Goal: Register for event/course

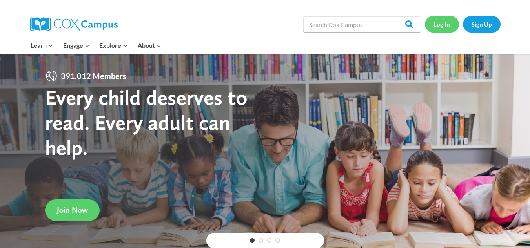
click at [446, 26] on link "Log In" at bounding box center [442, 24] width 34 height 16
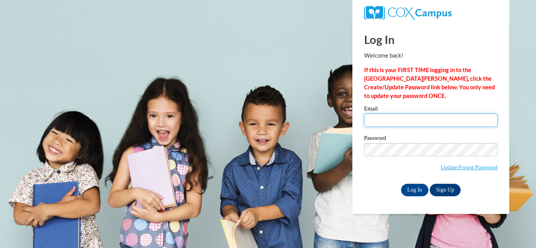
click at [396, 117] on input "Email" at bounding box center [430, 120] width 133 height 13
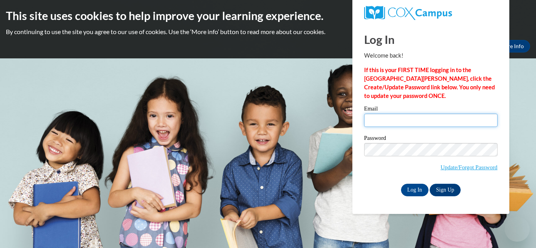
type input "malinda.rohrabaugh@clevelandmetroschools.org"
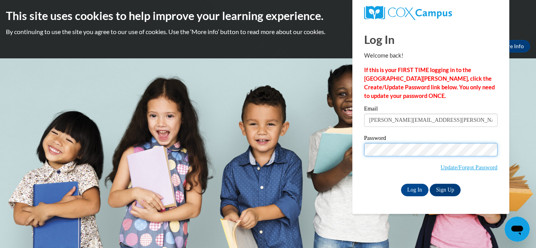
click at [401, 184] on input "Log In" at bounding box center [414, 190] width 27 height 13
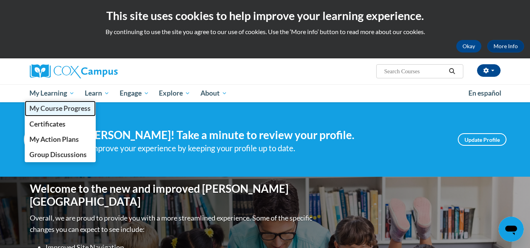
click at [61, 108] on span "My Course Progress" at bounding box center [59, 108] width 61 height 8
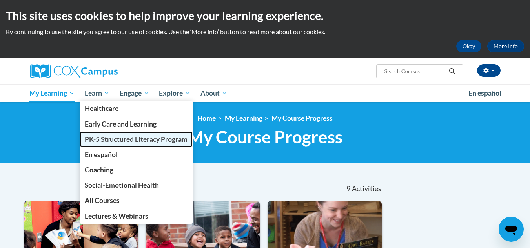
click at [108, 139] on span "PK-5 Structured Literacy Program" at bounding box center [136, 139] width 103 height 8
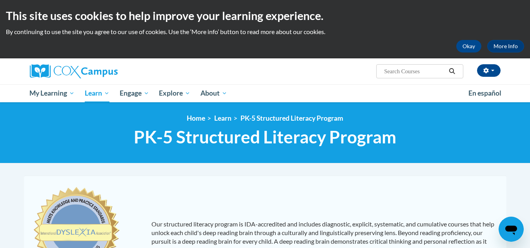
click at [388, 71] on input "Search..." at bounding box center [414, 71] width 63 height 9
paste input "ST10126760"
type input "ST10126760"
click at [452, 75] on button "Search" at bounding box center [452, 71] width 12 height 9
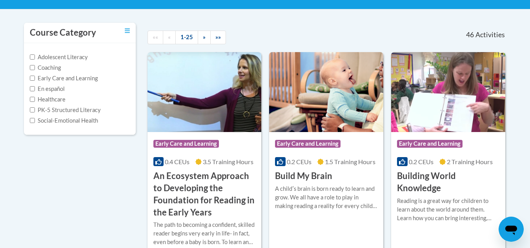
scroll to position [82, 0]
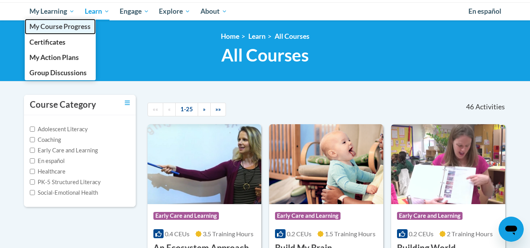
click at [52, 26] on span "My Course Progress" at bounding box center [59, 26] width 61 height 8
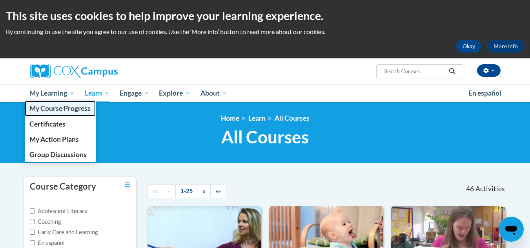
click at [51, 108] on span "My Course Progress" at bounding box center [59, 108] width 61 height 8
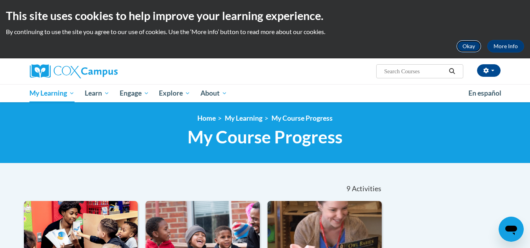
click at [467, 45] on button "Okay" at bounding box center [468, 46] width 25 height 13
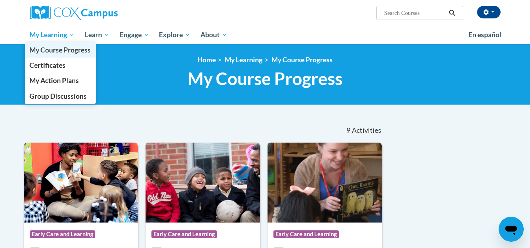
click at [40, 52] on span "My Course Progress" at bounding box center [59, 50] width 61 height 8
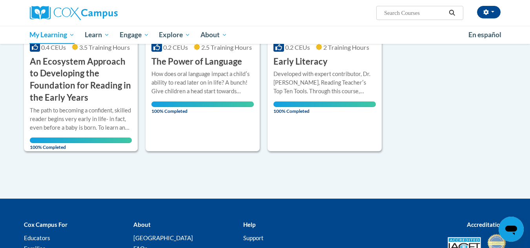
scroll to position [632, 0]
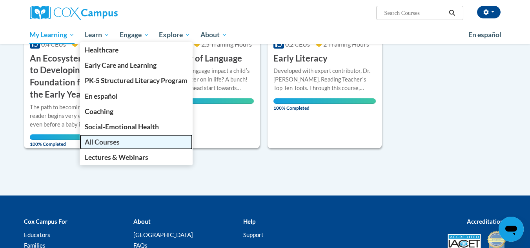
click at [100, 142] on span "All Courses" at bounding box center [102, 142] width 35 height 8
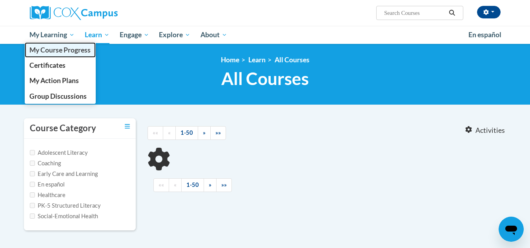
click at [44, 49] on span "My Course Progress" at bounding box center [59, 50] width 61 height 8
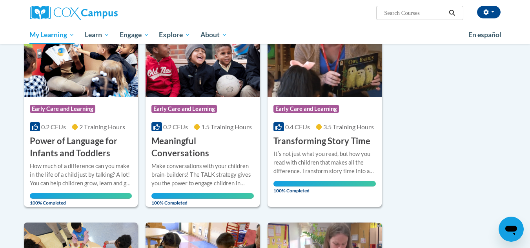
scroll to position [131, 0]
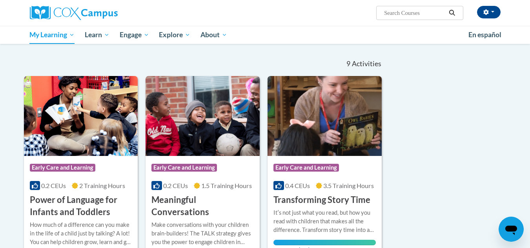
scroll to position [0, 0]
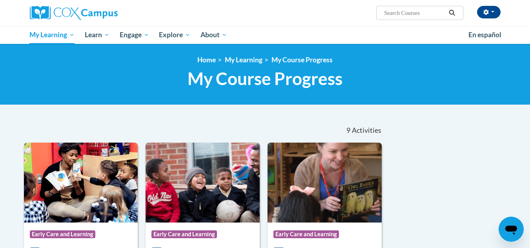
click at [251, 55] on div "<en>Home</en><fr>Accueil</fr><de>Zuhause</de><it>Casa</it><es>Casa</es><pt>Casa…" at bounding box center [265, 74] width 530 height 61
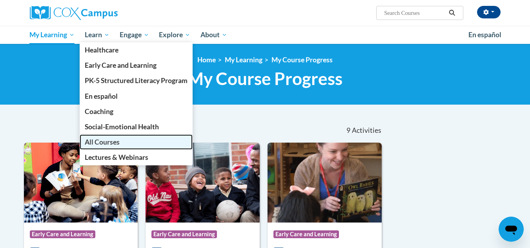
click at [102, 142] on span "All Courses" at bounding box center [102, 142] width 35 height 8
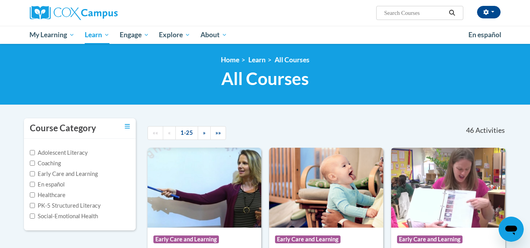
click at [122, 180] on div "Adolescent Literacy Coaching Early Care and Learning En español Healthcare PK-5…" at bounding box center [80, 185] width 100 height 72
click at [31, 208] on input "PK-5 Structured Literacy" at bounding box center [32, 205] width 5 height 5
checkbox input "true"
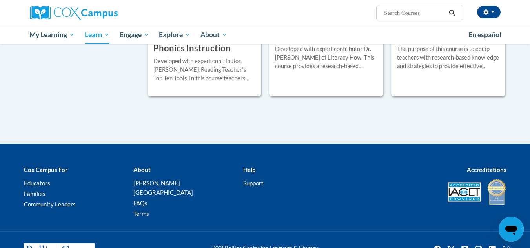
scroll to position [857, 0]
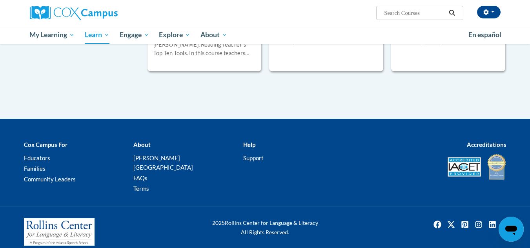
click at [426, 11] on input "Search..." at bounding box center [414, 12] width 63 height 9
paste input "ST10126760"
type input "ST10126760"
click at [449, 12] on icon "Search" at bounding box center [451, 13] width 7 height 6
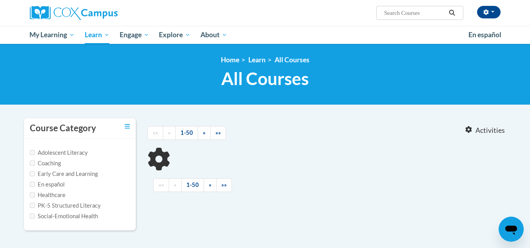
type input "ST10126760"
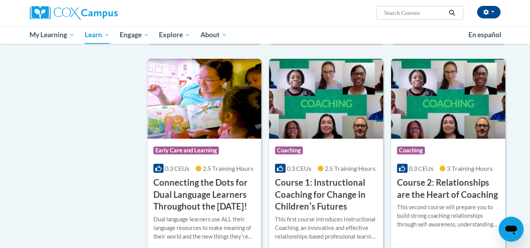
scroll to position [345, 0]
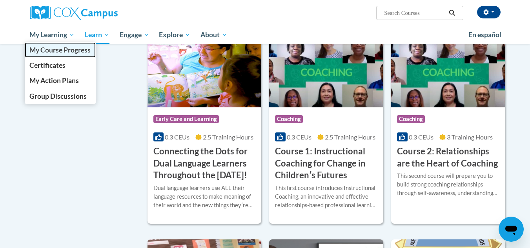
click at [36, 46] on span "My Course Progress" at bounding box center [59, 50] width 61 height 8
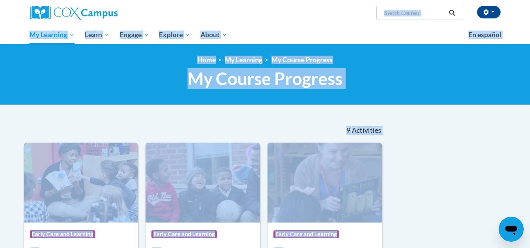
drag, startPoint x: 526, startPoint y: 94, endPoint x: 527, endPoint y: -24, distance: 118.1
click at [527, 0] on html "Malinda Rohrabaugh (America/Indianapolis UTC-04:00) My Profile Inbox My Transcr…" at bounding box center [265, 124] width 530 height 248
click at [396, 13] on input "Search..." at bounding box center [414, 12] width 63 height 9
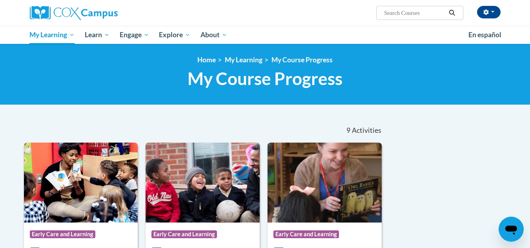
click at [386, 16] on input "Search..." at bounding box center [414, 12] width 63 height 9
paste input "AT136690"
type input "AT136690"
click at [456, 12] on icon "Search" at bounding box center [451, 13] width 7 height 6
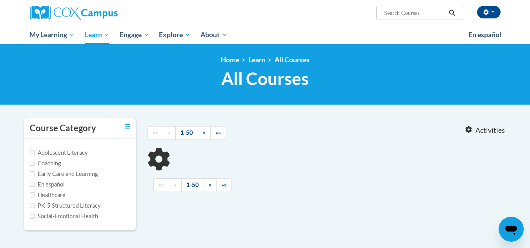
type input "AT136690"
click at [406, 13] on input "Search..." at bounding box center [414, 12] width 63 height 9
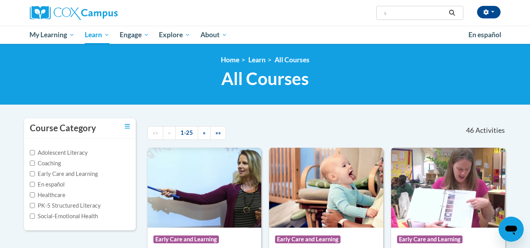
click at [406, 13] on input "s" at bounding box center [414, 12] width 63 height 9
type input "sharing ideas through writing"
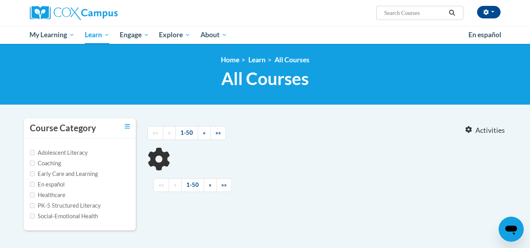
type input "sharing ideas through writing"
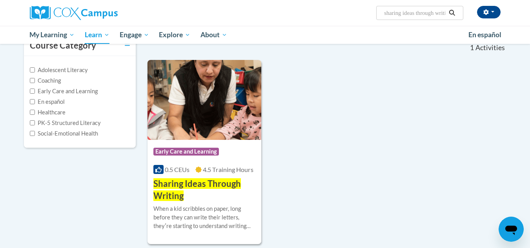
scroll to position [122, 0]
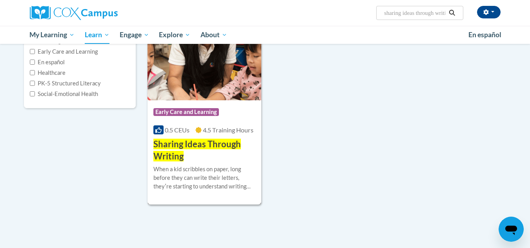
click at [200, 162] on h3 "Sharing Ideas Through Writing" at bounding box center [204, 151] width 102 height 24
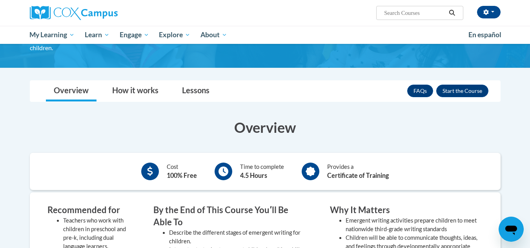
scroll to position [76, 0]
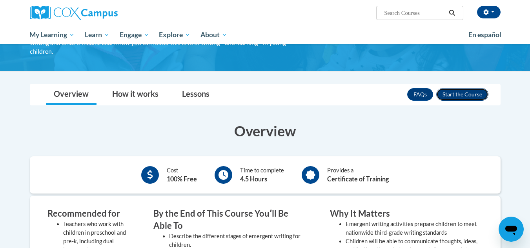
click at [467, 94] on button "Enroll" at bounding box center [462, 94] width 52 height 13
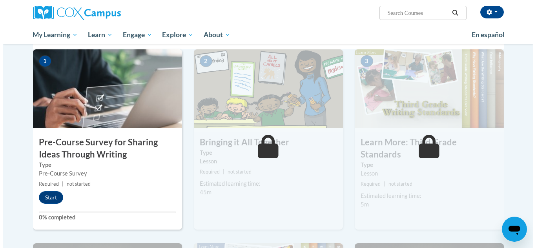
scroll to position [183, 0]
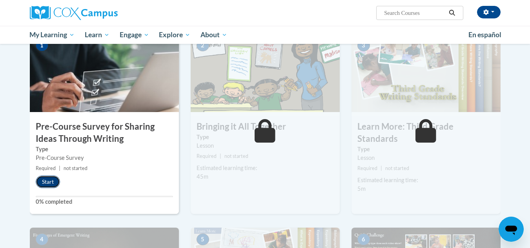
click at [43, 181] on button "Start" at bounding box center [48, 182] width 24 height 13
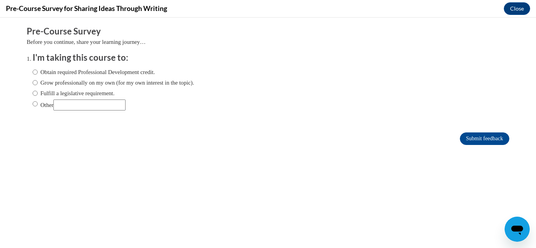
scroll to position [0, 0]
click at [33, 73] on input "Obtain required Professional Development credit." at bounding box center [35, 72] width 5 height 9
radio input "true"
click at [460, 141] on input "Submit feedback" at bounding box center [484, 139] width 49 height 13
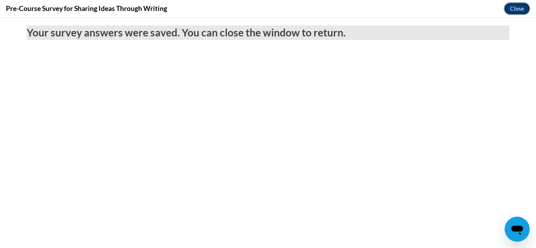
click at [512, 13] on button "Close" at bounding box center [517, 8] width 26 height 13
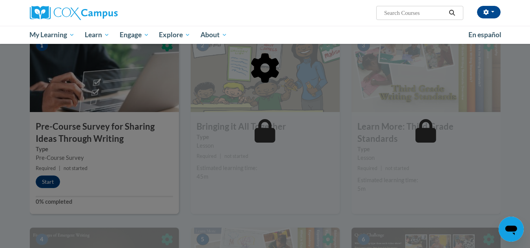
click at [46, 182] on div at bounding box center [265, 108] width 471 height 149
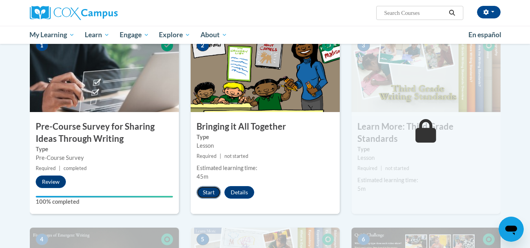
click at [205, 196] on button "Start" at bounding box center [209, 192] width 24 height 13
